Goal: Check status

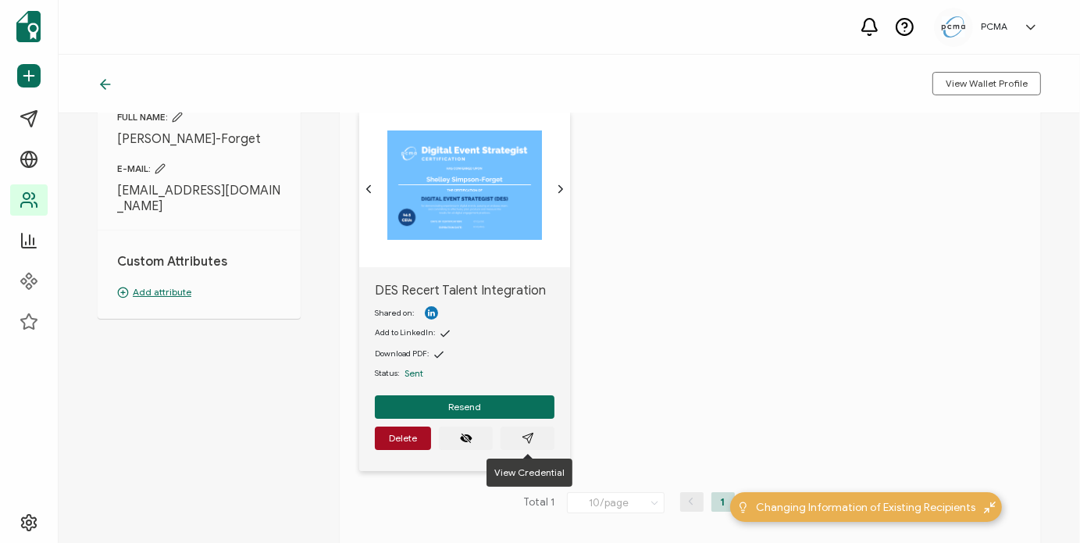
scroll to position [156, 0]
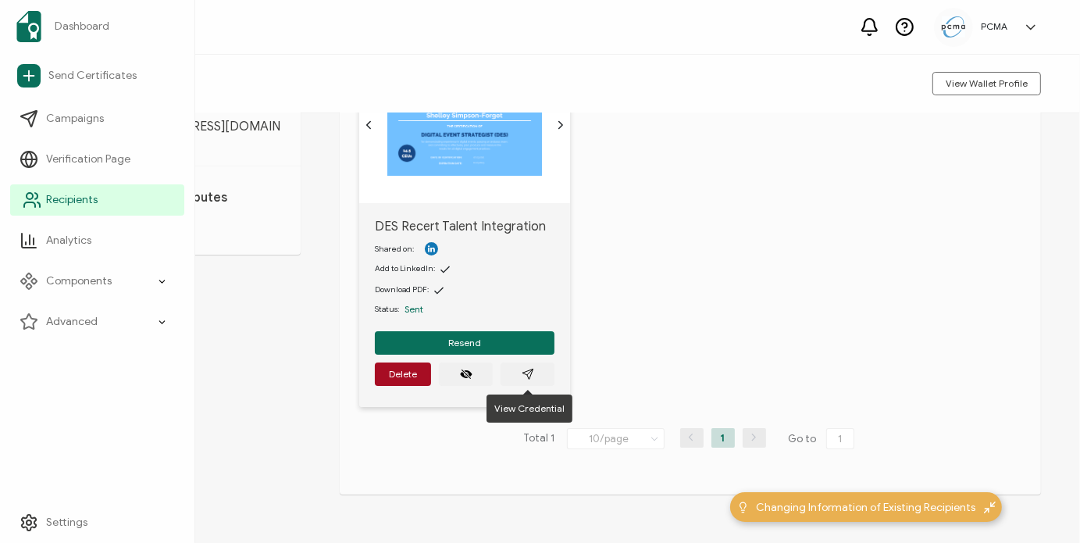
click at [44, 196] on link "Recipients" at bounding box center [97, 199] width 174 height 31
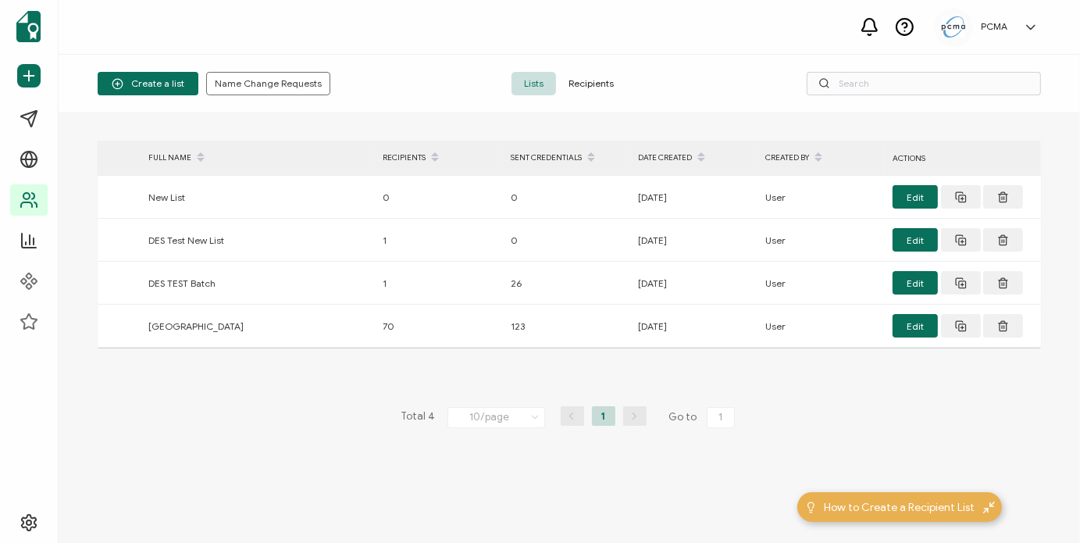
click at [579, 85] on span "Recipients" at bounding box center [591, 83] width 70 height 23
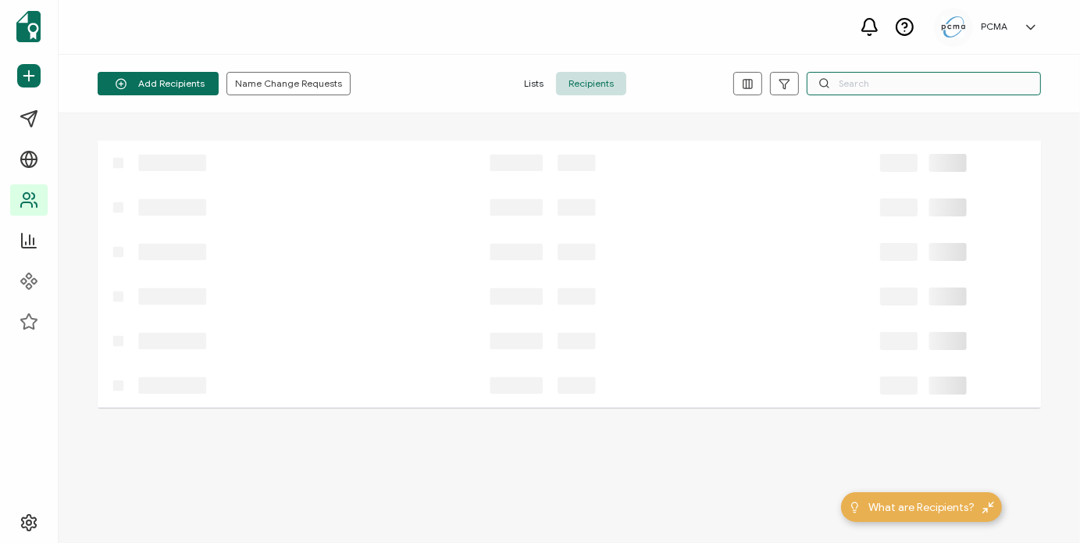
click at [850, 87] on input "text" at bounding box center [923, 83] width 234 height 23
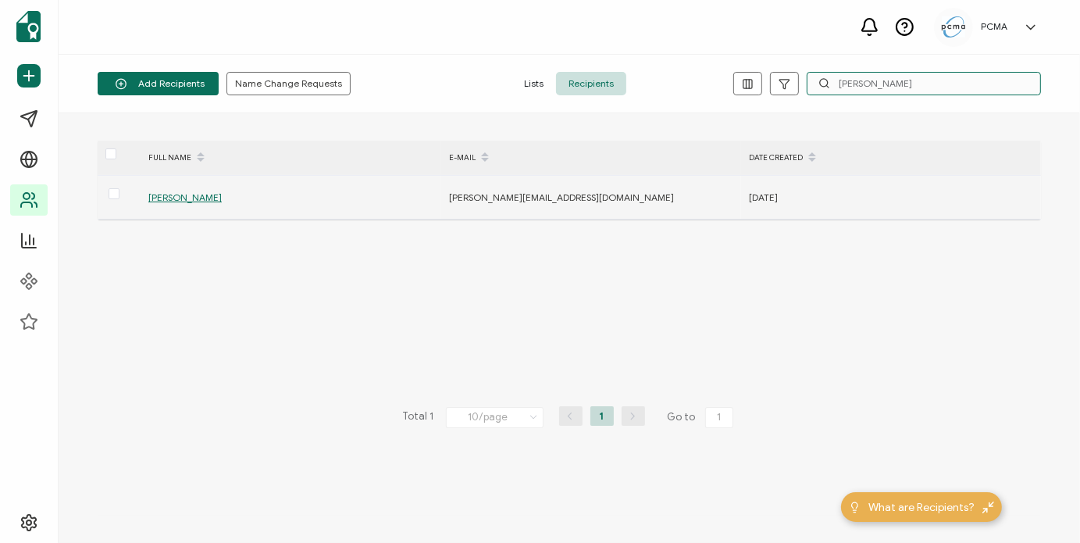
type input "[PERSON_NAME]"
click at [190, 199] on span "[PERSON_NAME]" at bounding box center [184, 197] width 73 height 12
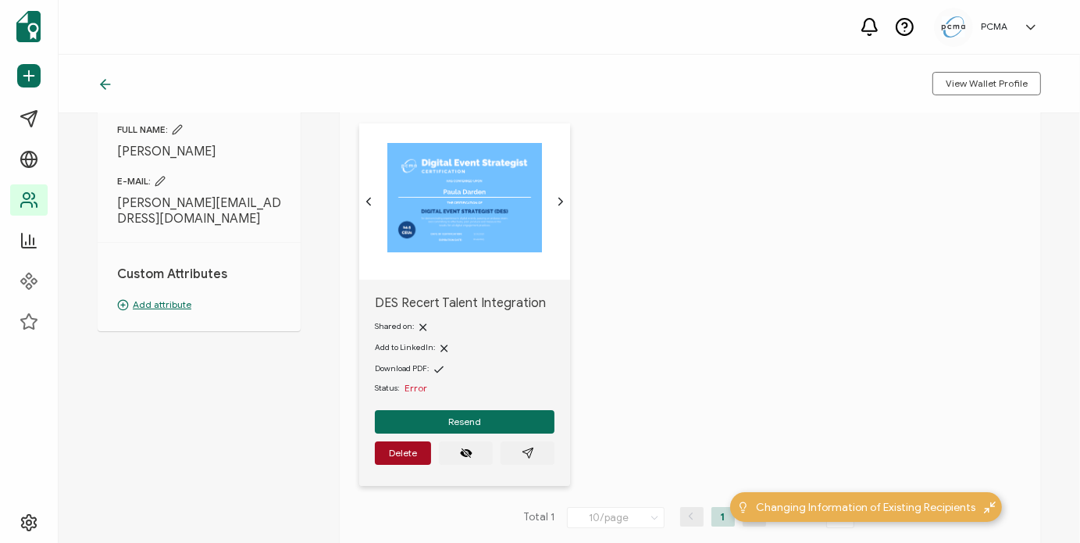
scroll to position [156, 0]
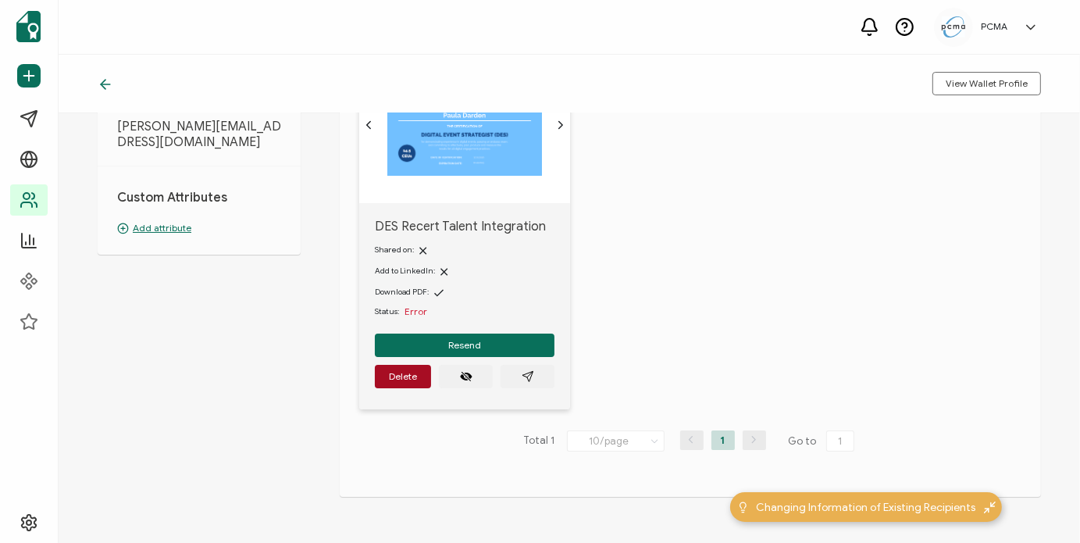
click at [557, 376] on div "DES Recert Talent Integration Shared on: Add to LinkedIn: Download PDF: Status:…" at bounding box center [464, 306] width 211 height 206
click at [549, 376] on button "button" at bounding box center [527, 376] width 54 height 23
drag, startPoint x: 431, startPoint y: 308, endPoint x: 402, endPoint y: 308, distance: 28.9
click at [402, 308] on div "Status: Error" at bounding box center [465, 311] width 180 height 12
click at [658, 226] on div "DES Recert Talent Integration Shared on: Add to LinkedIn: Download PDF: Status:…" at bounding box center [700, 238] width 682 height 382
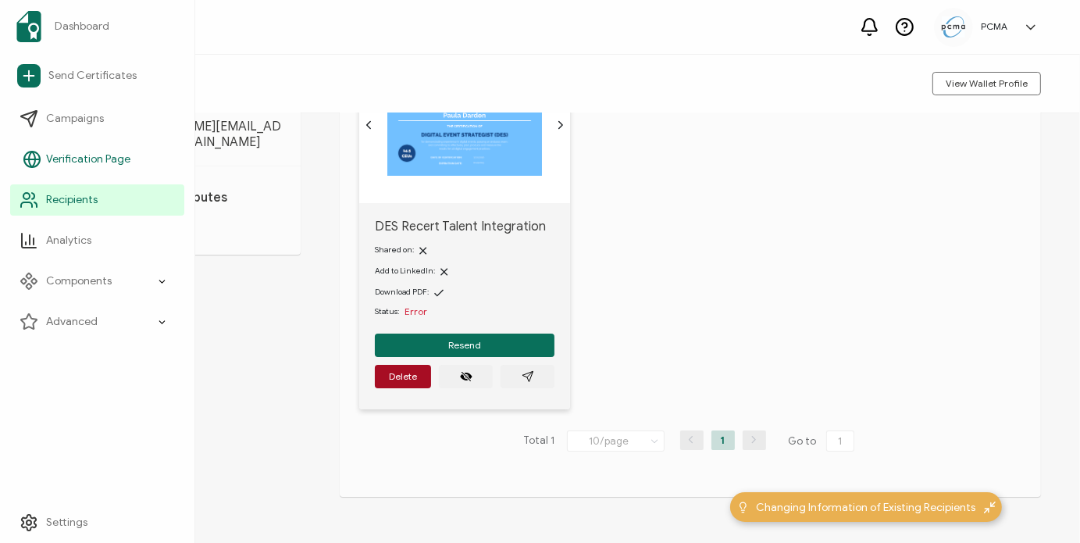
click at [77, 198] on span "Recipients" at bounding box center [72, 200] width 52 height 16
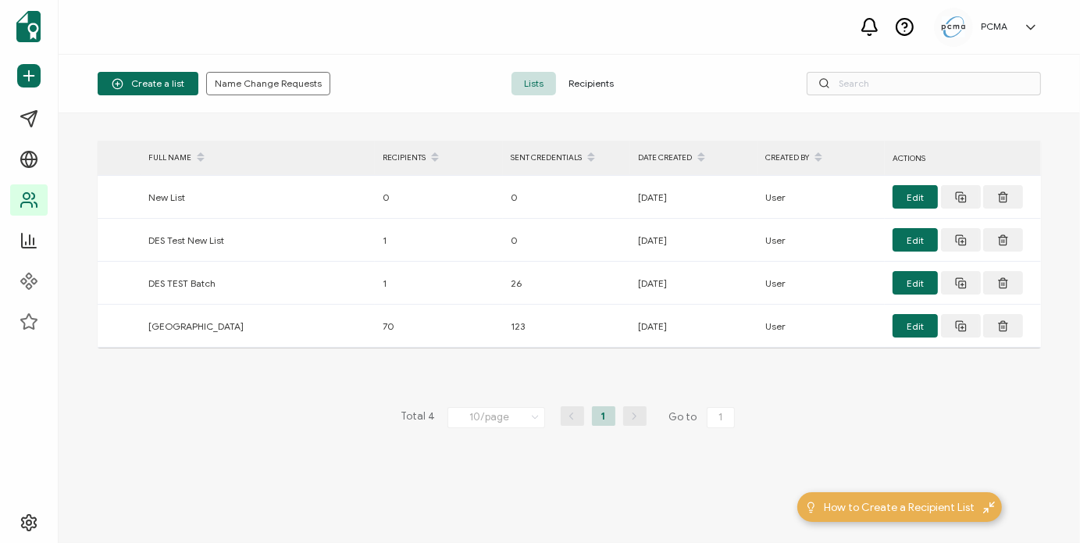
click at [603, 84] on span "Recipients" at bounding box center [591, 83] width 70 height 23
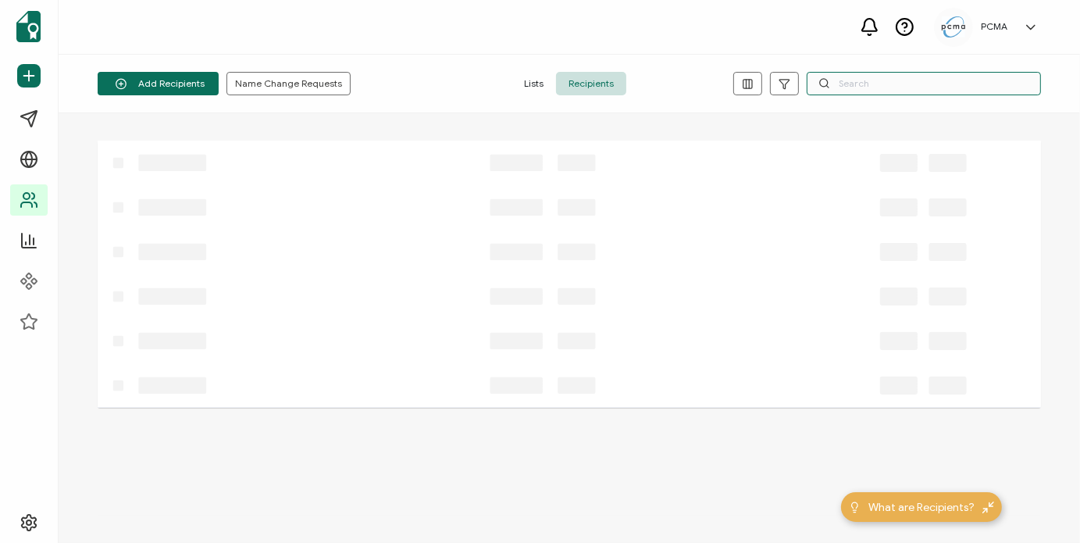
click at [840, 80] on input "text" at bounding box center [923, 83] width 234 height 23
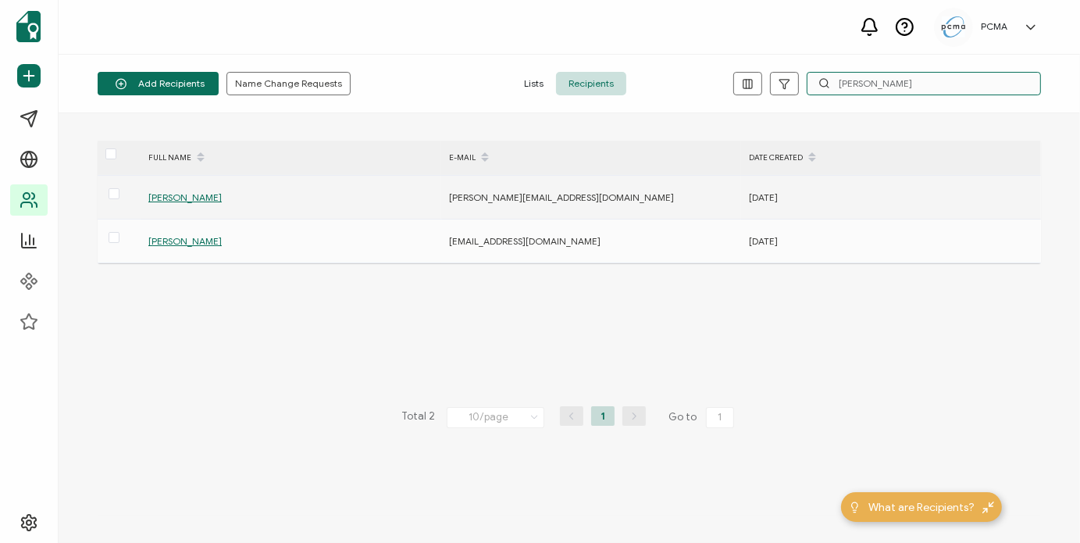
type input "[PERSON_NAME]"
click at [180, 198] on span "[PERSON_NAME]" at bounding box center [184, 197] width 73 height 12
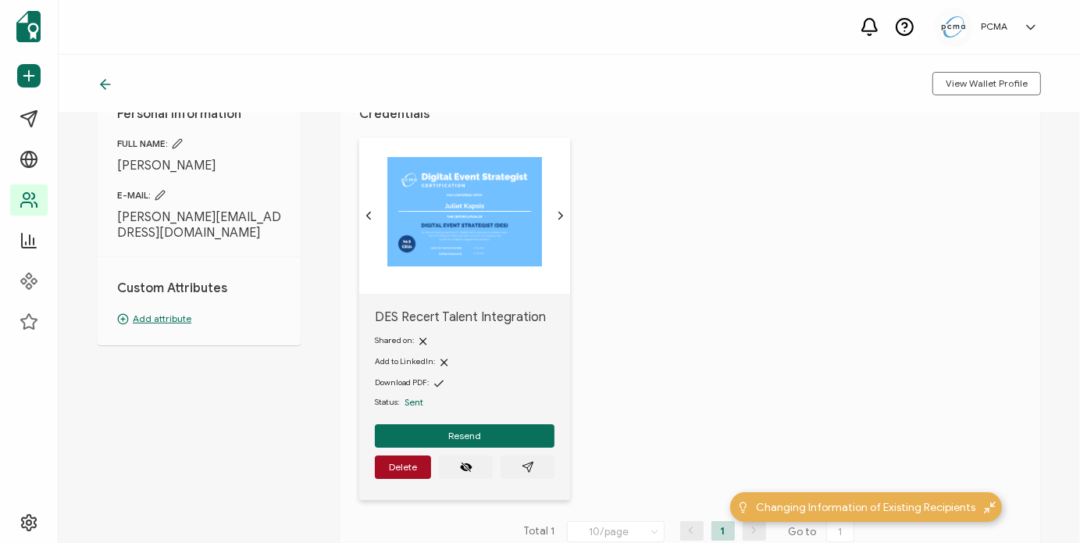
scroll to position [156, 0]
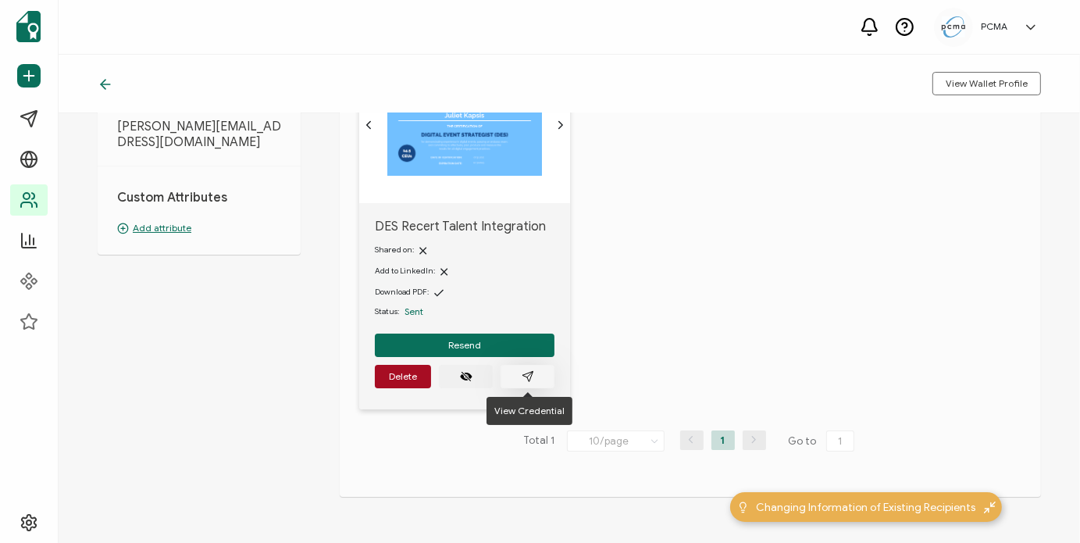
click at [536, 371] on button "button" at bounding box center [527, 376] width 54 height 23
